Goal: Information Seeking & Learning: Understand process/instructions

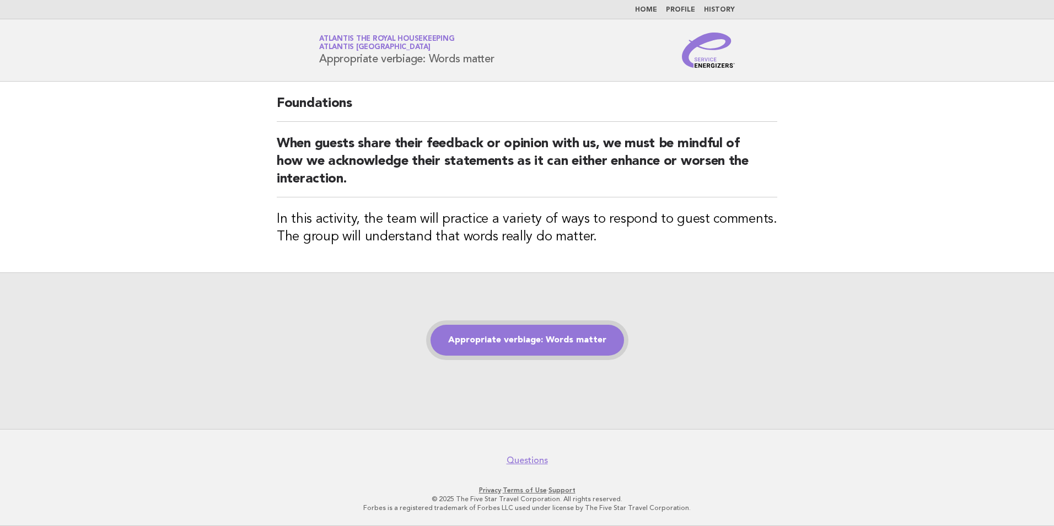
click at [569, 334] on link "Appropriate verbiage: Words matter" at bounding box center [526, 340] width 193 height 31
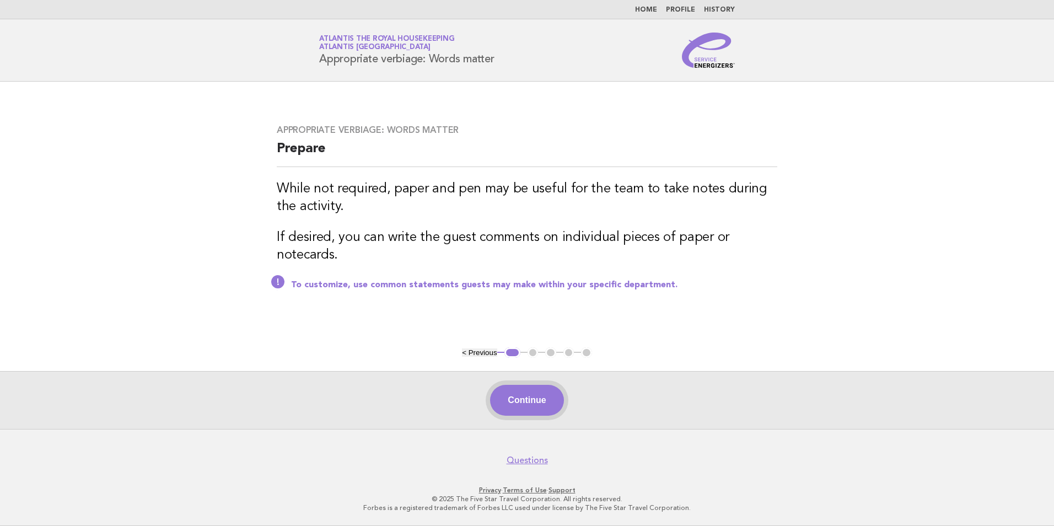
click at [548, 398] on button "Continue" at bounding box center [526, 400] width 73 height 31
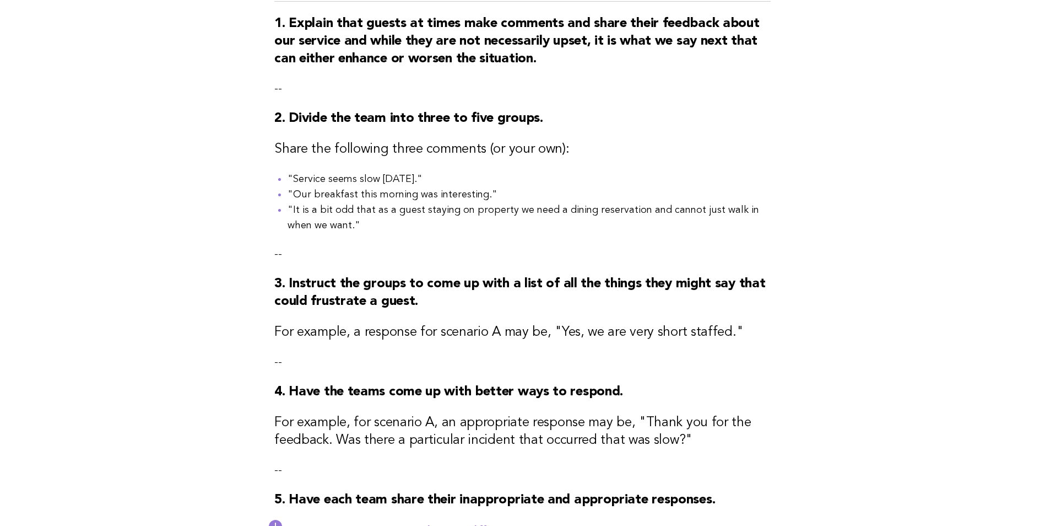
scroll to position [191, 0]
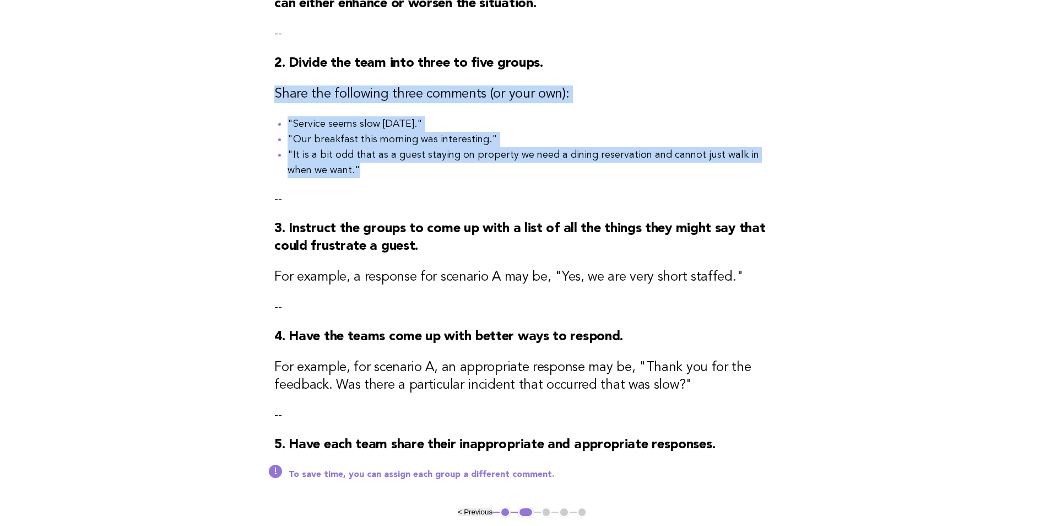
drag, startPoint x: 263, startPoint y: 90, endPoint x: 337, endPoint y: 176, distance: 113.3
click at [337, 176] on div "Appropriate verbiage: Words matter Activity 1. Explain that guests at times mak…" at bounding box center [522, 198] width 523 height 615
drag, startPoint x: 337, startPoint y: 176, endPoint x: 316, endPoint y: 163, distance: 24.5
copy div "Share the following three comments (or your own): "Service seems slow [DATE]." …"
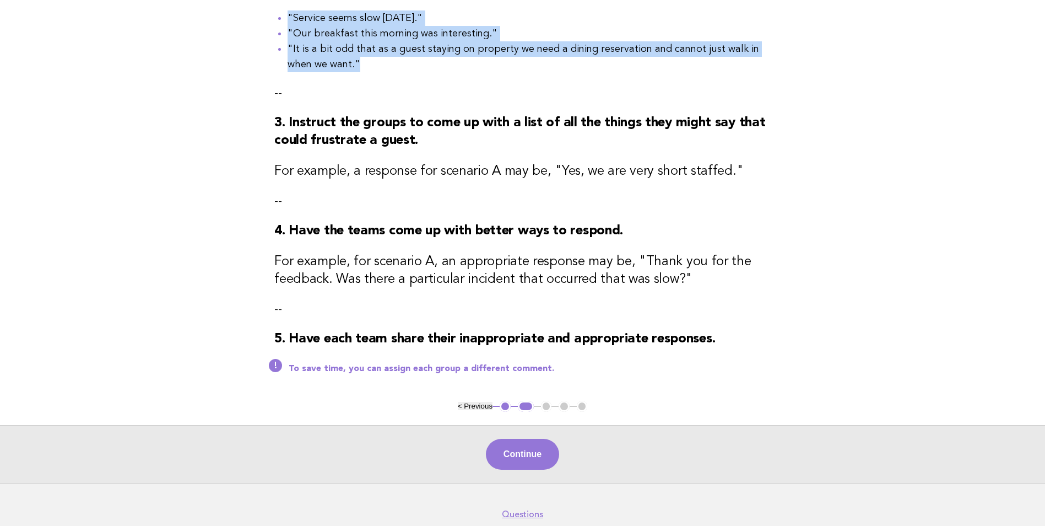
scroll to position [301, 0]
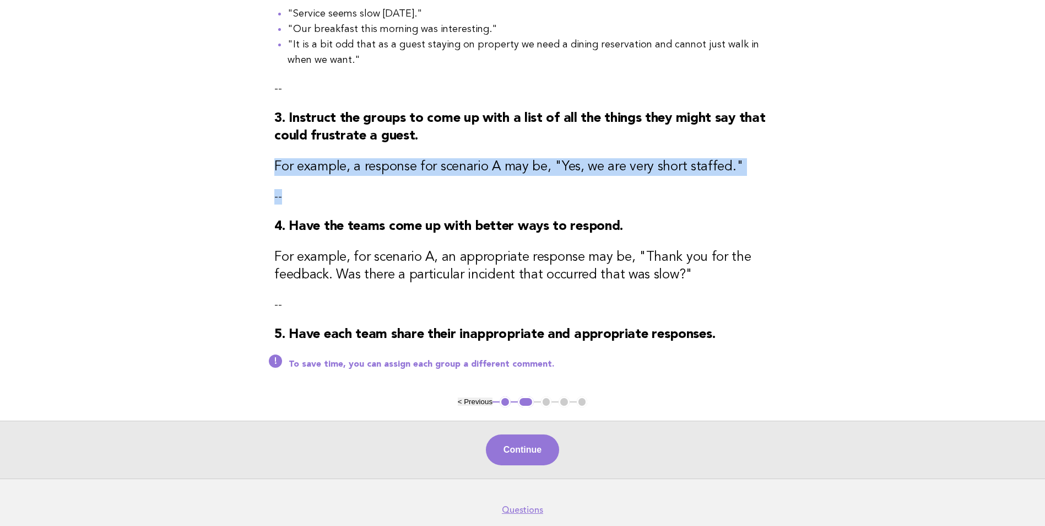
drag, startPoint x: 274, startPoint y: 168, endPoint x: 726, endPoint y: 186, distance: 451.7
click at [726, 186] on div "Appropriate verbiage: Words matter Activity 1. Explain that guests at times mak…" at bounding box center [522, 88] width 523 height 615
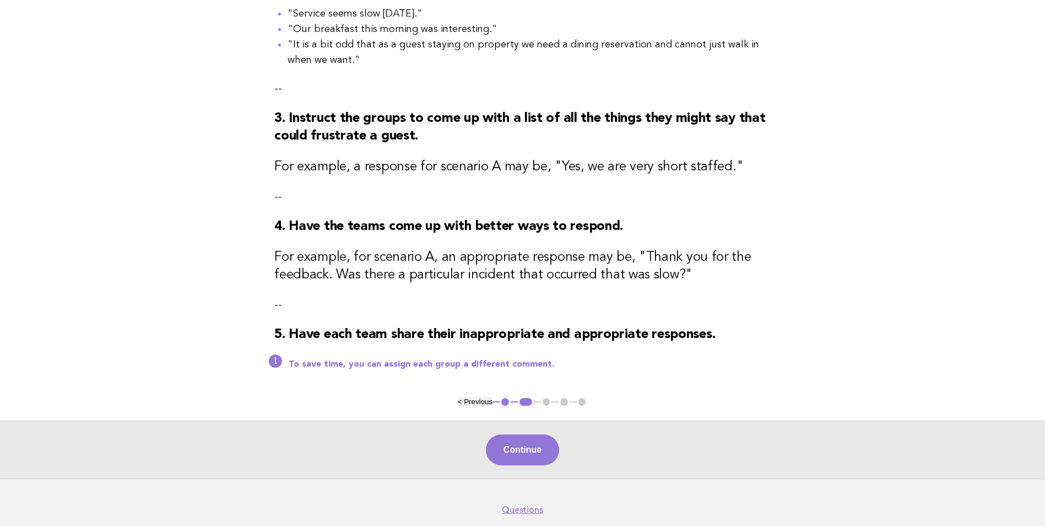
drag, startPoint x: 726, startPoint y: 186, endPoint x: 833, endPoint y: 216, distance: 111.6
click at [856, 216] on main "Appropriate verbiage: Words matter Activity 1. Explain that guests at times mak…" at bounding box center [522, 130] width 1045 height 698
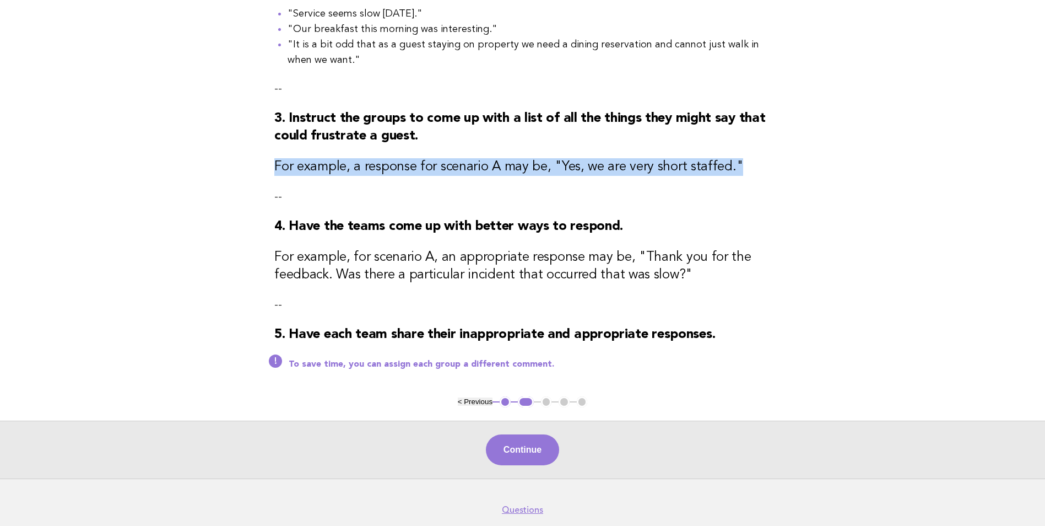
drag, startPoint x: 273, startPoint y: 171, endPoint x: 738, endPoint y: 169, distance: 465.1
click at [738, 169] on h3 "For example, a response for scenario A may be, "Yes, we are very short staffed."" at bounding box center [522, 167] width 496 height 18
drag, startPoint x: 738, startPoint y: 169, endPoint x: 700, endPoint y: 169, distance: 37.5
copy h3 "For example, a response for scenario A may be, "Yes, we are very short staffed.""
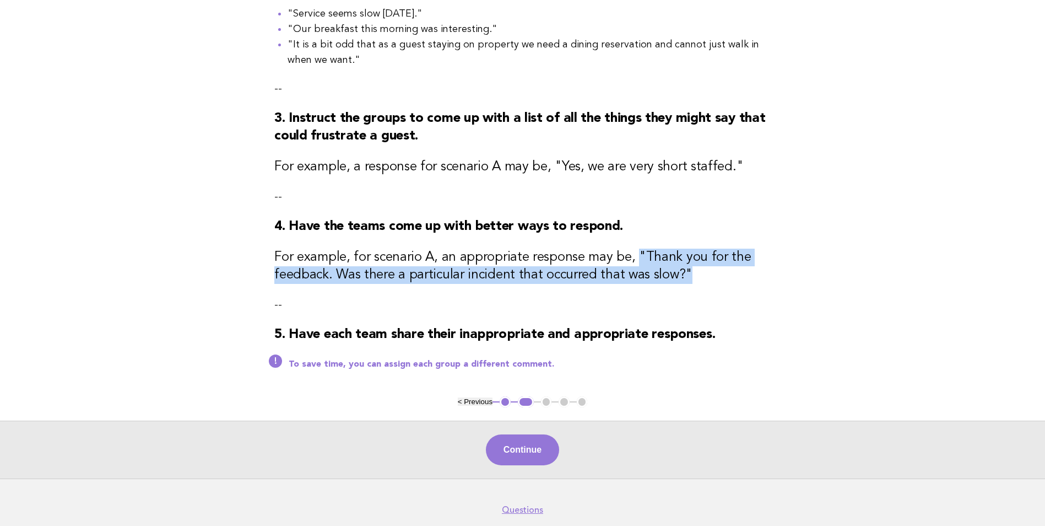
drag, startPoint x: 632, startPoint y: 259, endPoint x: 696, endPoint y: 276, distance: 66.0
click at [696, 276] on h3 "For example, for scenario A, an appropriate response may be, "Thank you for the…" at bounding box center [522, 266] width 496 height 35
drag, startPoint x: 696, startPoint y: 276, endPoint x: 661, endPoint y: 274, distance: 34.8
copy h3 ""Thank you for the feedback. Was there a particular incident that occurred that…"
click at [515, 457] on button "Continue" at bounding box center [522, 449] width 73 height 31
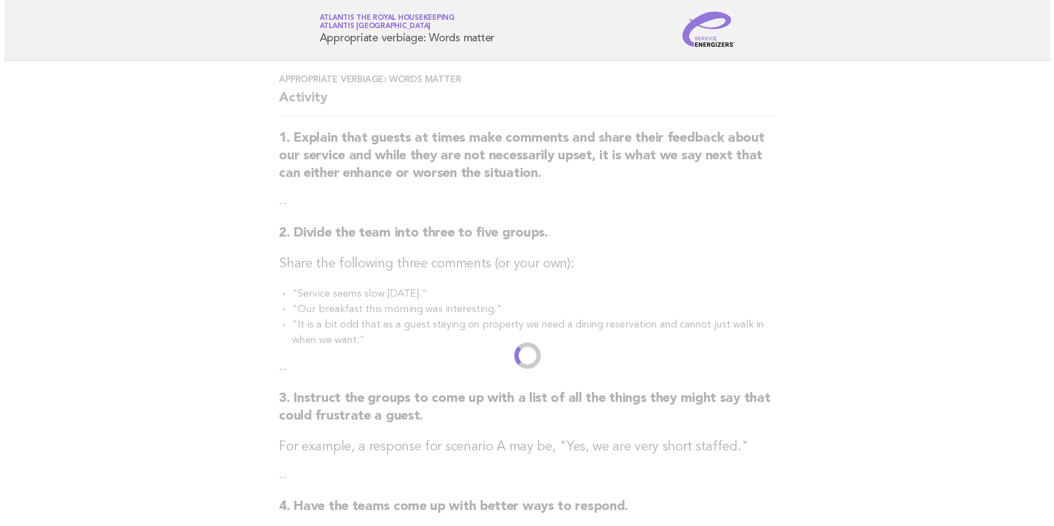
scroll to position [0, 0]
